Goal: Information Seeking & Learning: Understand process/instructions

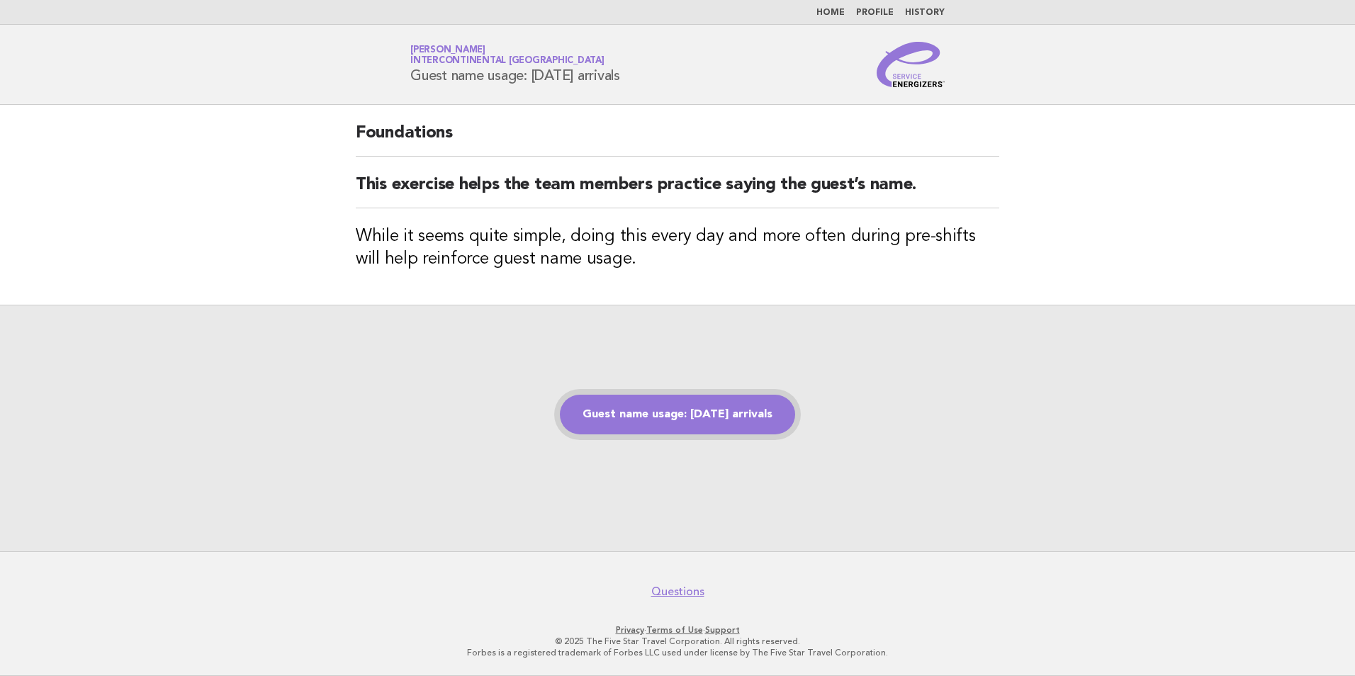
click at [710, 418] on link "Guest name usage: [DATE] arrivals" at bounding box center [677, 415] width 235 height 40
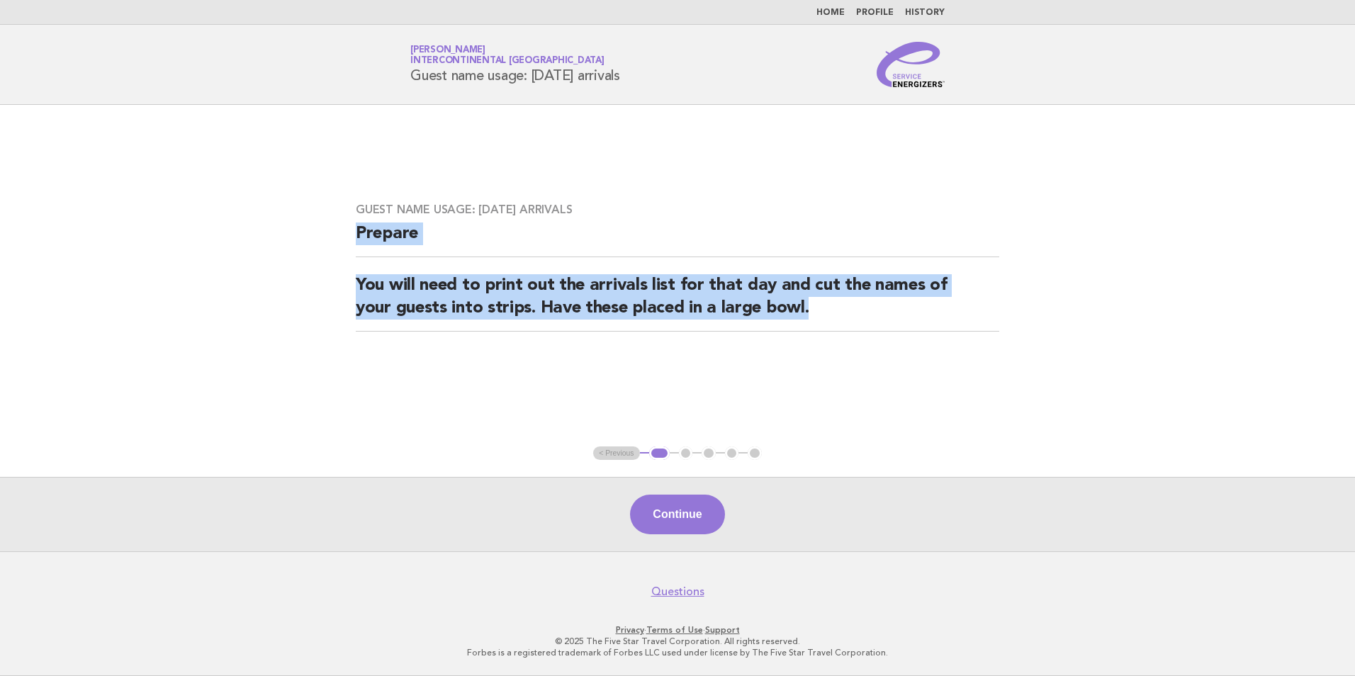
drag, startPoint x: 848, startPoint y: 313, endPoint x: 347, endPoint y: 245, distance: 505.8
click at [347, 245] on div "Guest name usage: Today's arrivals Prepare You will need to print out the arriv…" at bounding box center [678, 276] width 678 height 180
drag, startPoint x: 347, startPoint y: 245, endPoint x: 379, endPoint y: 240, distance: 32.2
copy div "Prepare You will need to print out the arrivals list for that day and cut the n…"
click at [694, 515] on button "Continue" at bounding box center [677, 515] width 94 height 40
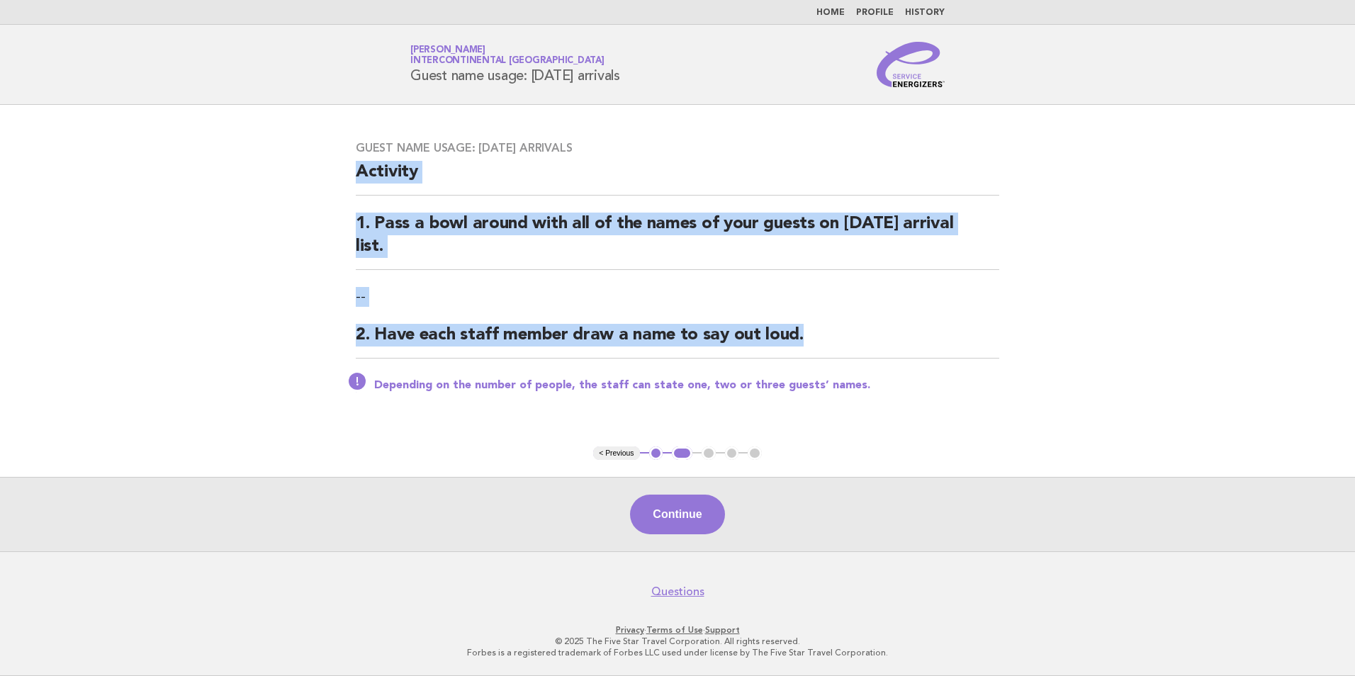
drag, startPoint x: 814, startPoint y: 342, endPoint x: 357, endPoint y: 189, distance: 482.4
click at [357, 189] on div "Guest name usage: Today's arrivals Activity 1. Pass a bowl around with all of t…" at bounding box center [678, 275] width 678 height 303
drag, startPoint x: 357, startPoint y: 189, endPoint x: 378, endPoint y: 226, distance: 42.8
copy div "Activity 1. Pass a bowl around with all of the names of your guests on today's …"
click at [666, 508] on button "Continue" at bounding box center [677, 515] width 94 height 40
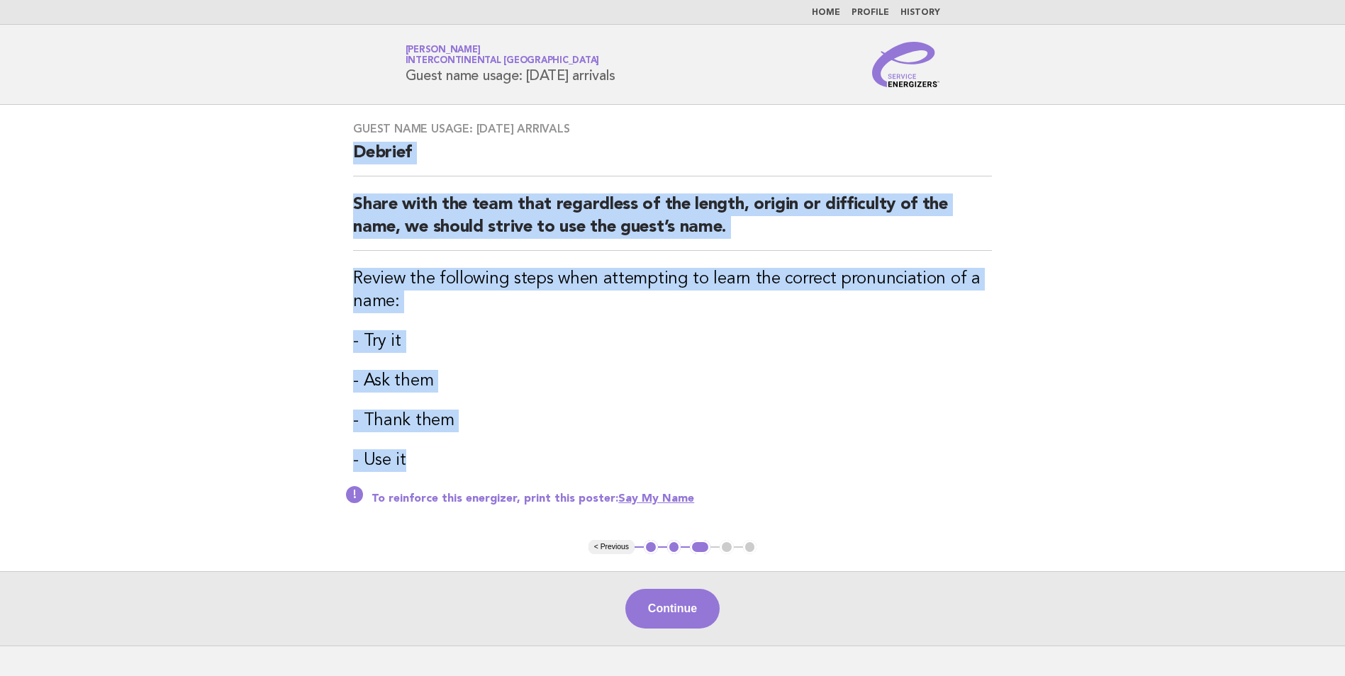
drag, startPoint x: 458, startPoint y: 449, endPoint x: 352, endPoint y: 155, distance: 312.8
click at [352, 155] on div "Guest name usage: Today's arrivals Debrief Share with the team that regardless …" at bounding box center [672, 322] width 673 height 435
drag, startPoint x: 352, startPoint y: 155, endPoint x: 368, endPoint y: 228, distance: 74.8
copy div "Debrief Share with the team that regardless of the length, origin or difficulty…"
click at [303, 218] on main "Guest name usage: Today's arrivals Debrief Share with the team that regardless …" at bounding box center [672, 375] width 1345 height 541
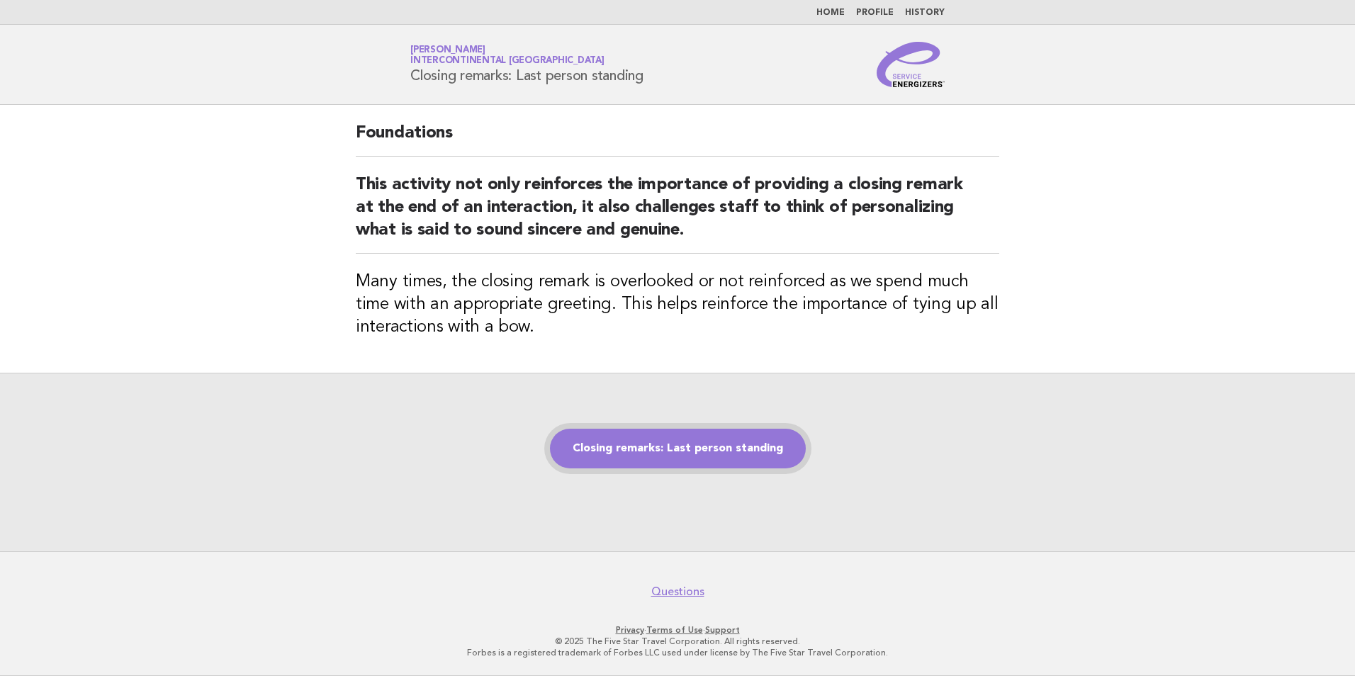
click at [609, 462] on link "Closing remarks: Last person standing" at bounding box center [678, 449] width 256 height 40
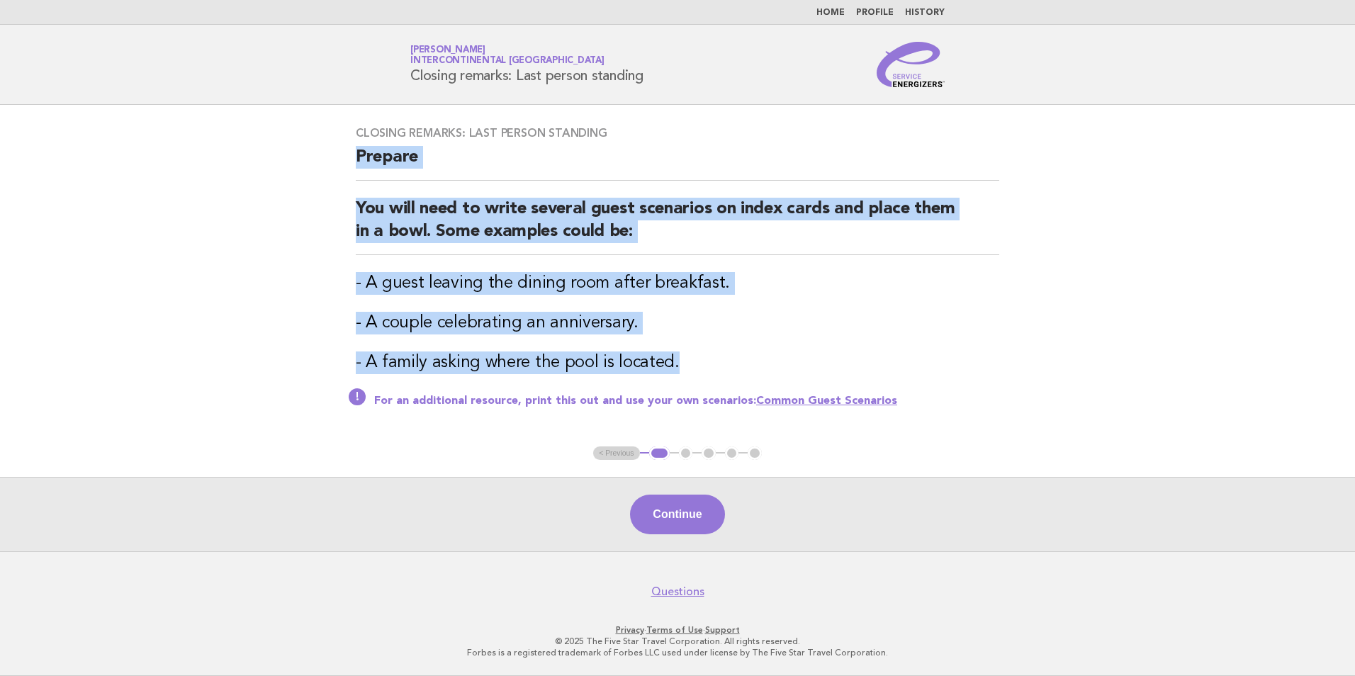
drag, startPoint x: 688, startPoint y: 363, endPoint x: 313, endPoint y: 162, distance: 425.6
click at [313, 162] on main "Closing remarks: Last person standing Prepare You will need to write several gu…" at bounding box center [677, 328] width 1355 height 447
drag, startPoint x: 313, startPoint y: 162, endPoint x: 392, endPoint y: 204, distance: 90.1
copy div "Prepare You will need to write several guest scenarios on index cards and place…"
click at [649, 517] on button "Continue" at bounding box center [677, 515] width 94 height 40
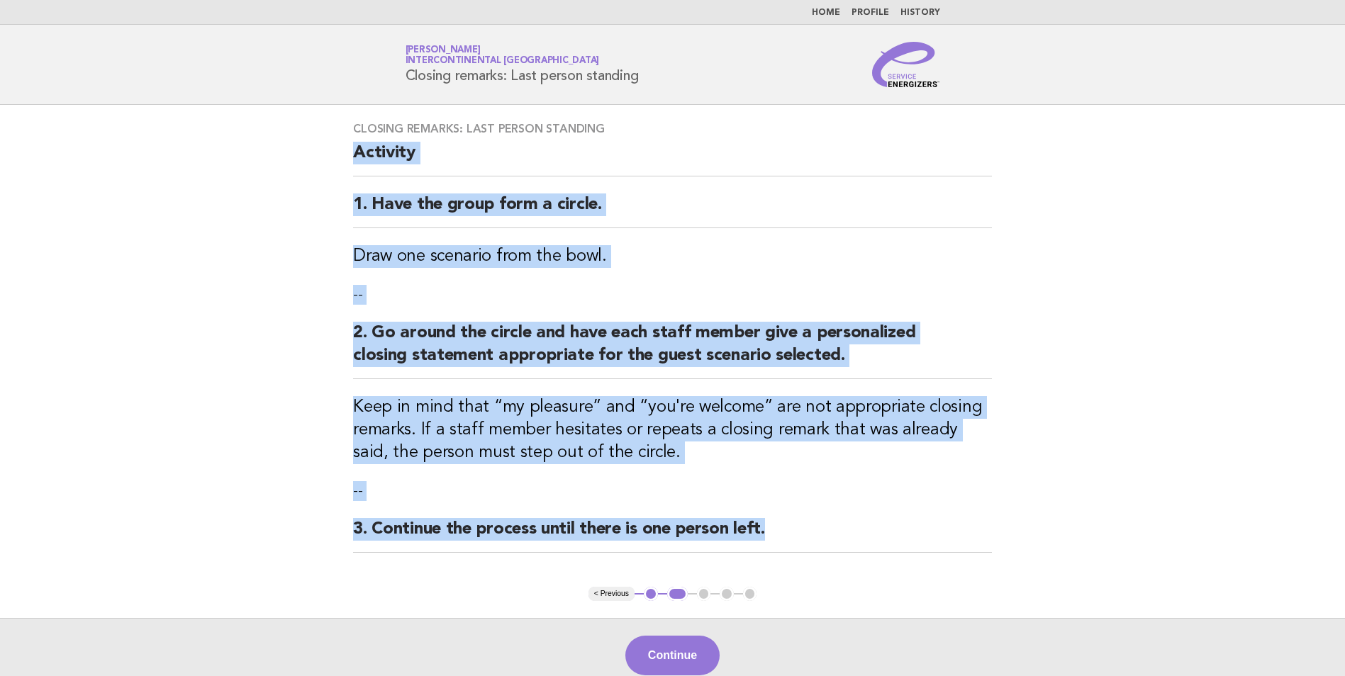
drag, startPoint x: 335, startPoint y: 150, endPoint x: 772, endPoint y: 541, distance: 585.8
click at [772, 541] on div "Closing remarks: Last person standing Activity 1. Have the group form a circle.…" at bounding box center [672, 346] width 673 height 482
copy div "Activity 1. Have the group form a circle. Draw one scenario from the bowl. -- 2…"
click at [679, 659] on button "Continue" at bounding box center [672, 656] width 94 height 40
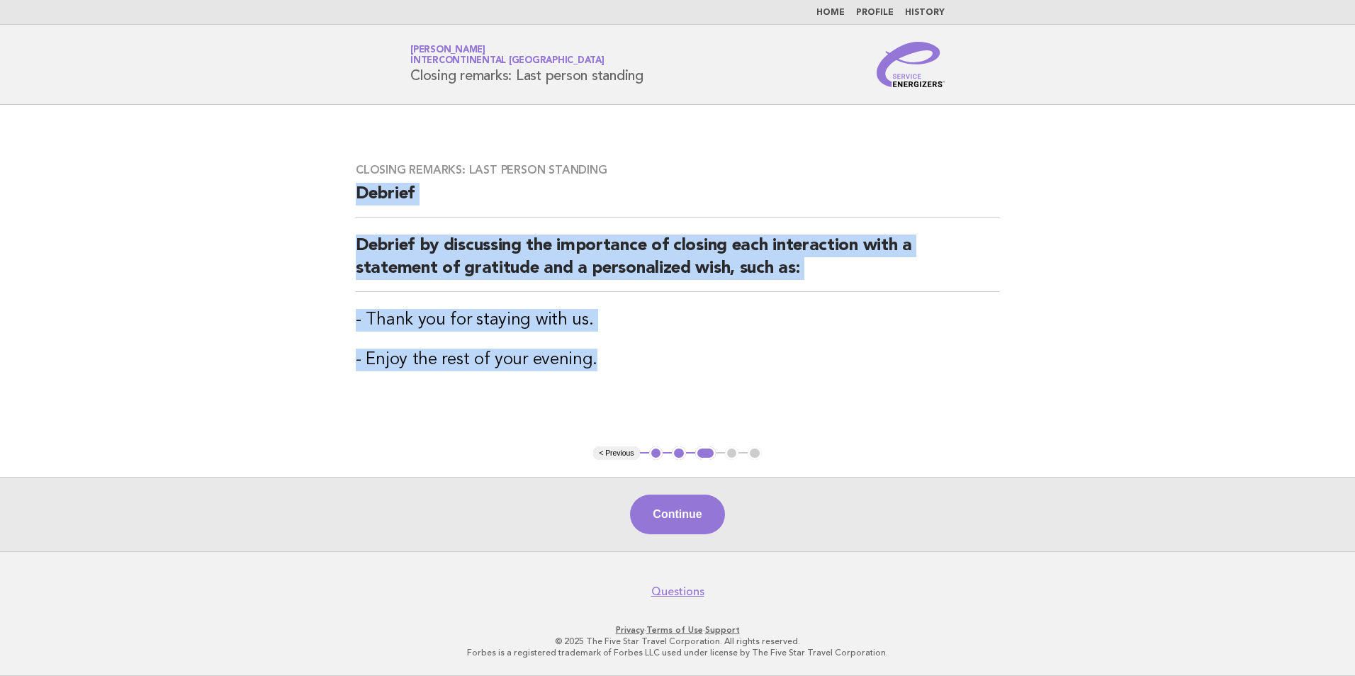
drag, startPoint x: 637, startPoint y: 366, endPoint x: 309, endPoint y: 186, distance: 374.3
click at [309, 186] on main "Closing remarks: Last person standing Debrief Debrief by discussing the importa…" at bounding box center [677, 328] width 1355 height 447
drag, startPoint x: 309, startPoint y: 186, endPoint x: 405, endPoint y: 266, distance: 124.8
copy div "Debrief Debrief by discussing the importance of closing each interaction with a…"
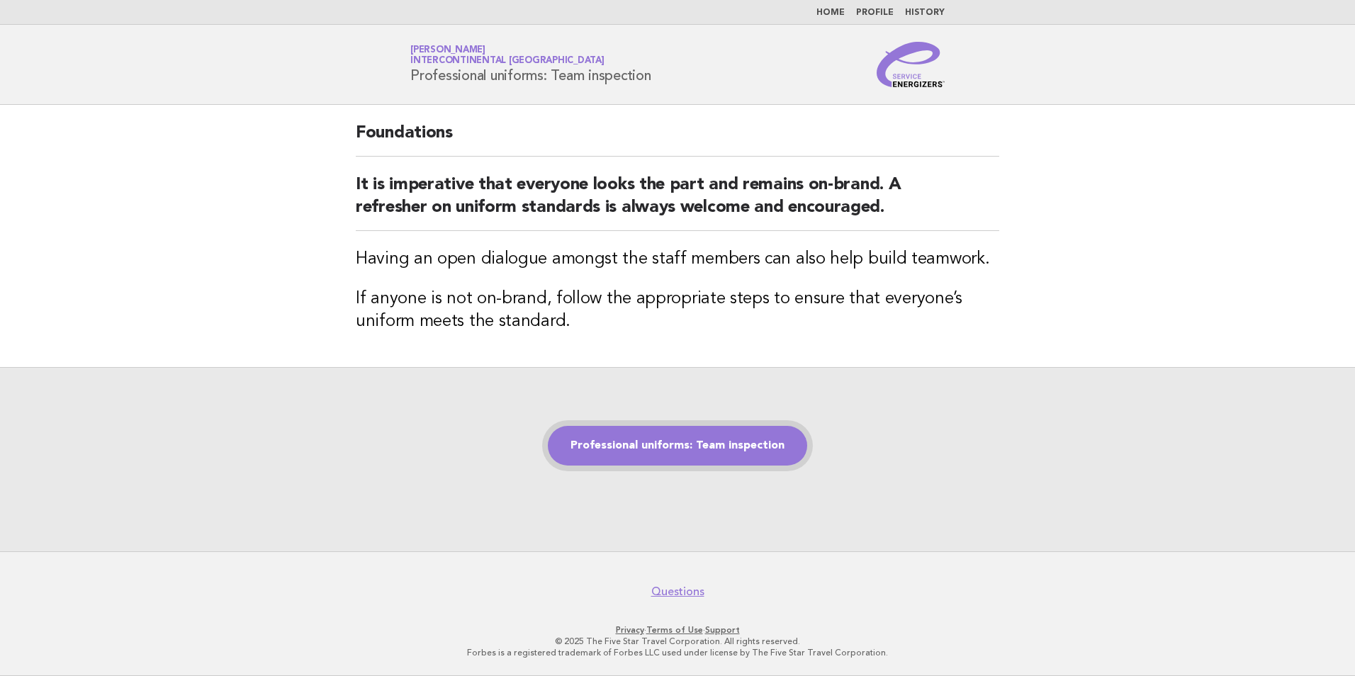
click at [690, 452] on link "Professional uniforms: Team inspection" at bounding box center [677, 446] width 259 height 40
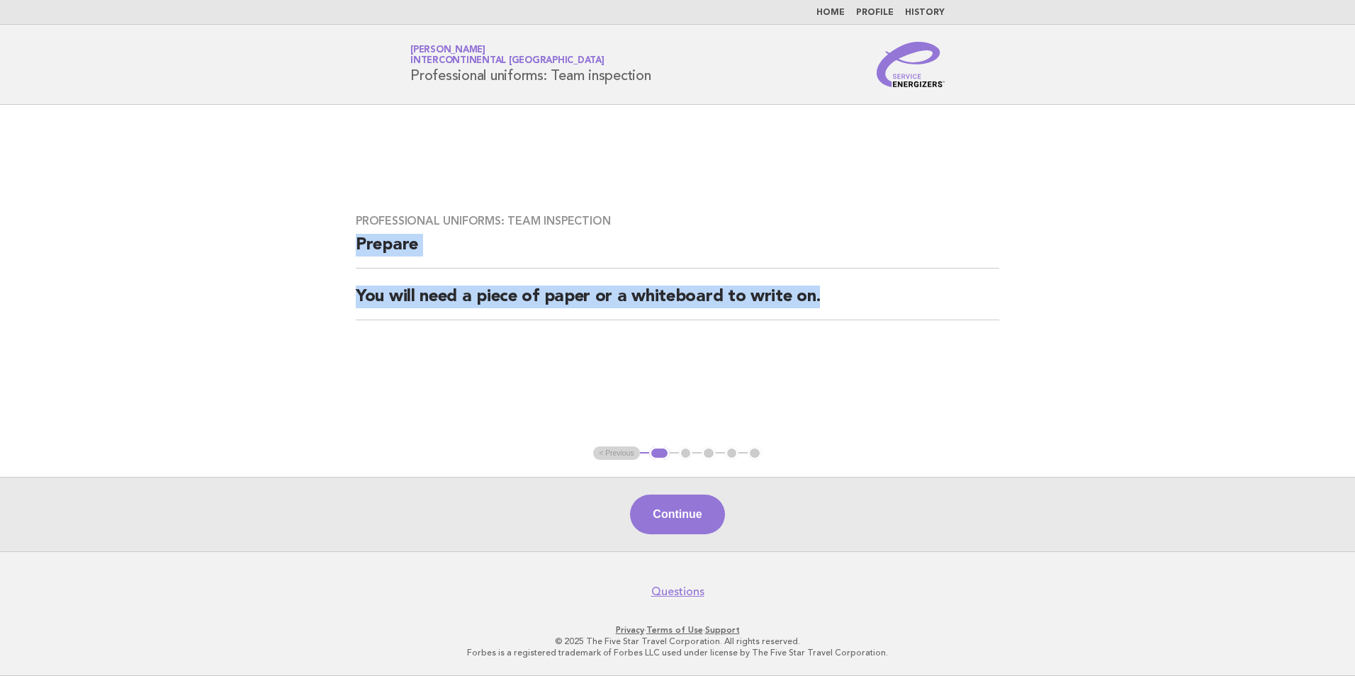
drag, startPoint x: 835, startPoint y: 303, endPoint x: 342, endPoint y: 238, distance: 497.6
click at [342, 238] on div "Professional uniforms: Team inspection Prepare You will need a piece of paper o…" at bounding box center [678, 275] width 678 height 157
drag, startPoint x: 342, startPoint y: 238, endPoint x: 369, endPoint y: 246, distance: 28.7
copy div "Prepare You will need a piece of paper or a whiteboard to write on."
click at [710, 519] on button "Continue" at bounding box center [677, 515] width 94 height 40
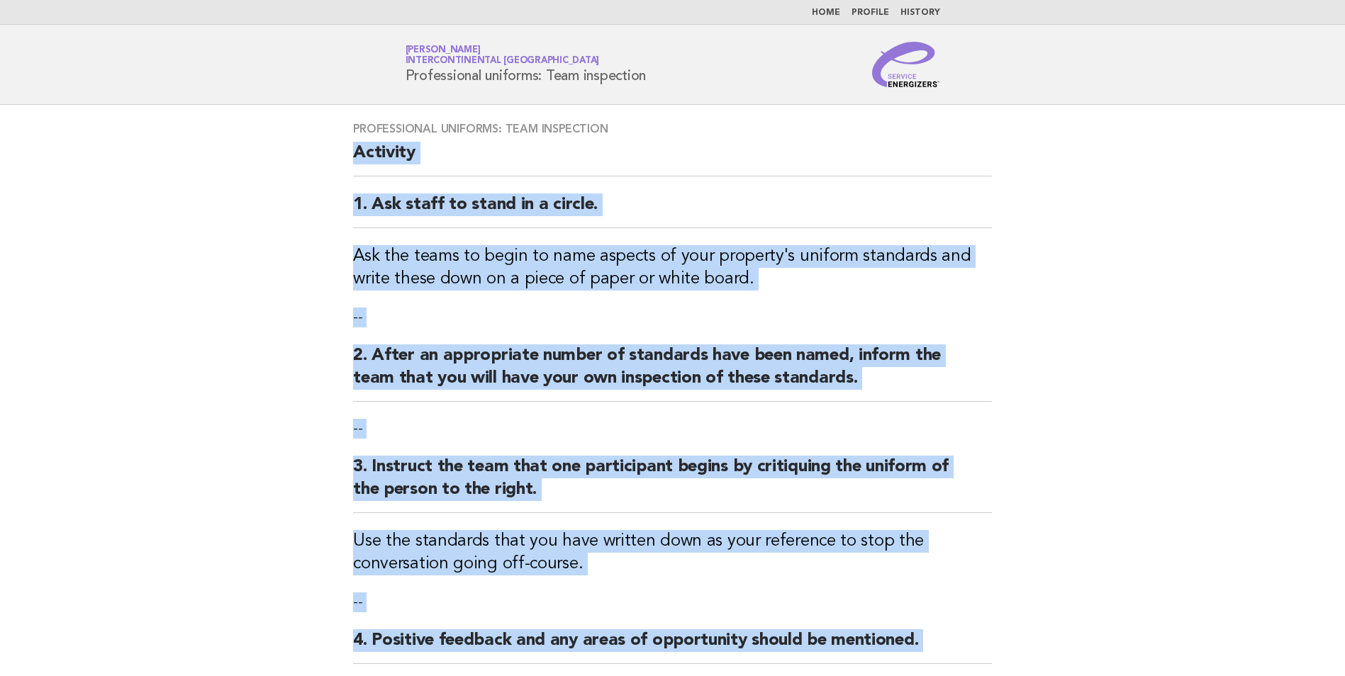
drag, startPoint x: 578, startPoint y: 499, endPoint x: 347, endPoint y: 164, distance: 407.2
click at [347, 164] on div "Professional uniforms: Team inspection Activity 1. Ask staff to stand in a circ…" at bounding box center [672, 457] width 673 height 704
drag, startPoint x: 347, startPoint y: 164, endPoint x: 467, endPoint y: 205, distance: 126.7
copy div "Activity 1. Ask staff to stand in a circle. Ask the teams to begin to name aspe…"
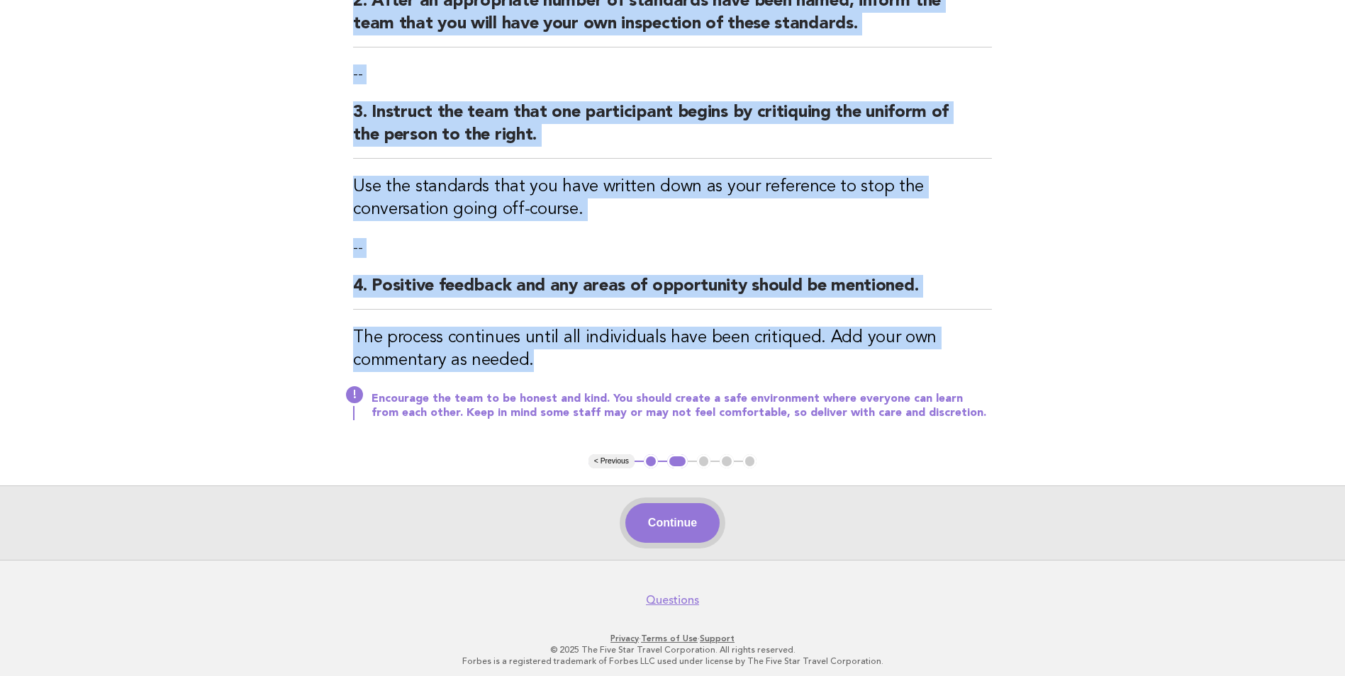
click at [668, 524] on button "Continue" at bounding box center [672, 523] width 94 height 40
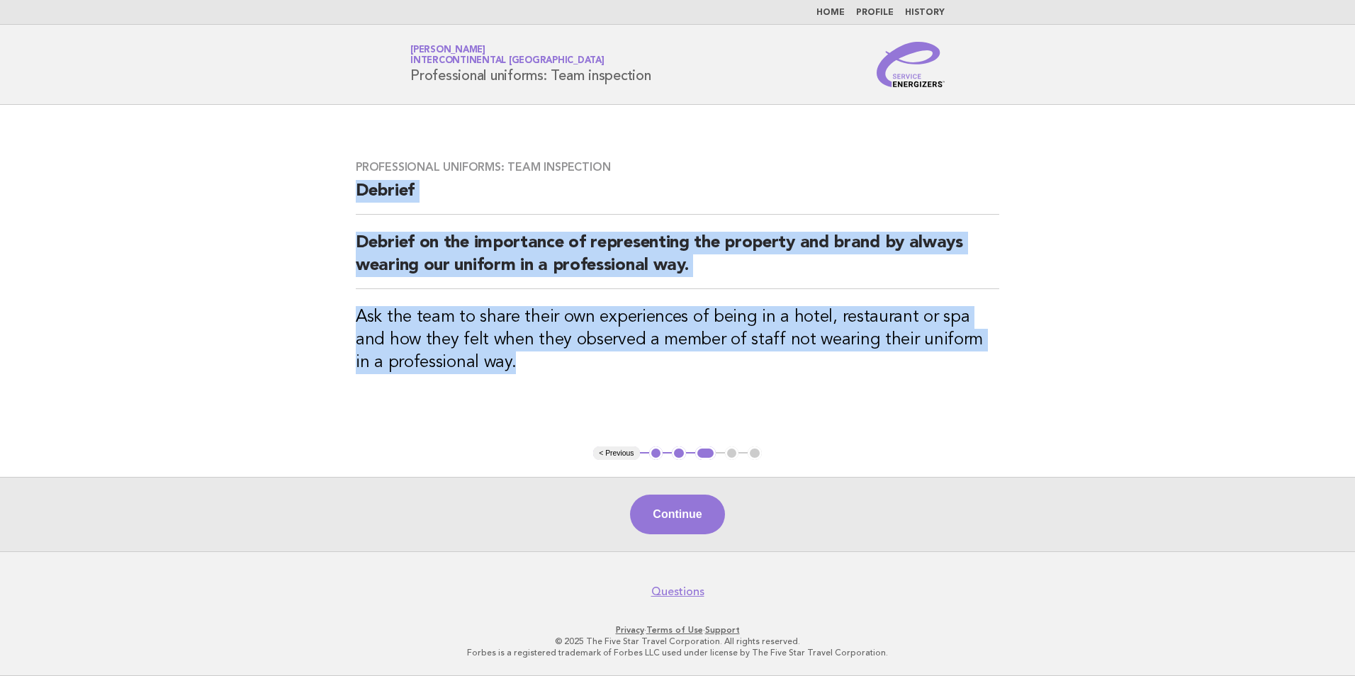
drag, startPoint x: 535, startPoint y: 372, endPoint x: 354, endPoint y: 181, distance: 263.3
click at [354, 181] on div "Professional uniforms: Team inspection Debrief Debrief on the importance of rep…" at bounding box center [678, 275] width 678 height 265
drag, startPoint x: 354, startPoint y: 181, endPoint x: 367, endPoint y: 188, distance: 14.6
copy div "Debrief Debrief on the importance of representing the property and brand by alw…"
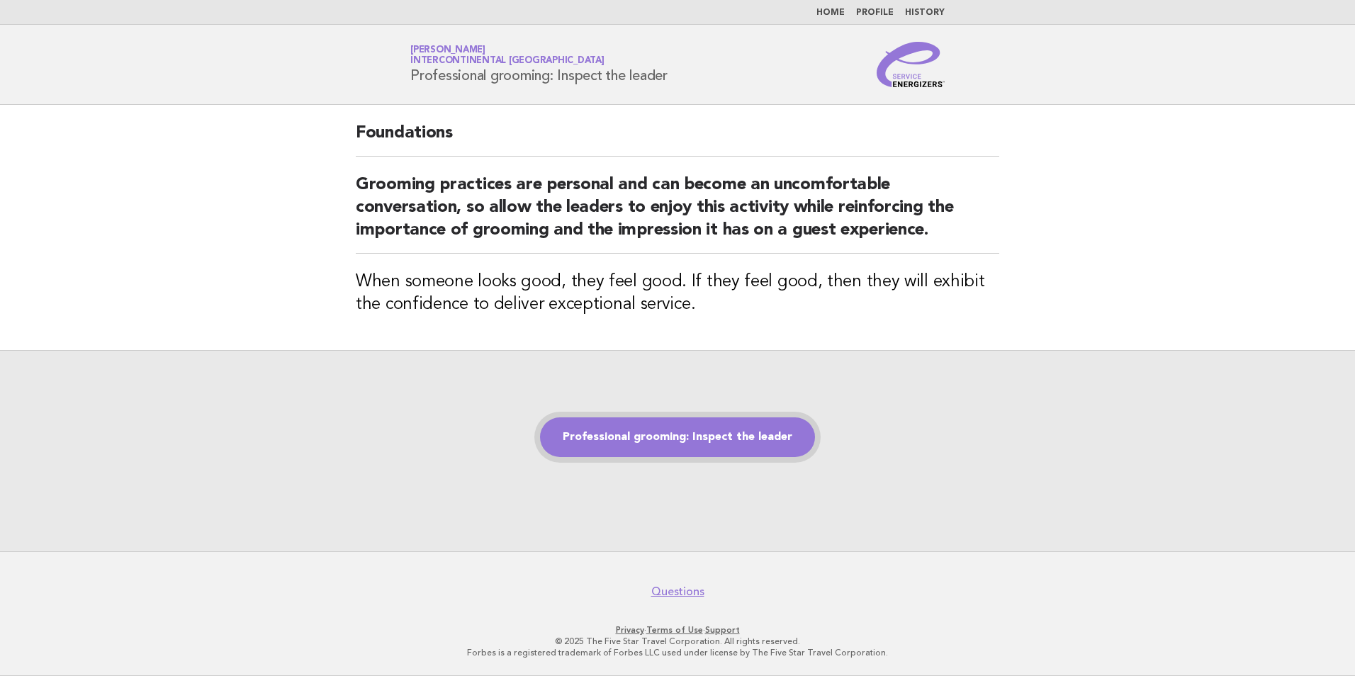
click at [685, 435] on link "Professional grooming: Inspect the leader" at bounding box center [677, 438] width 275 height 40
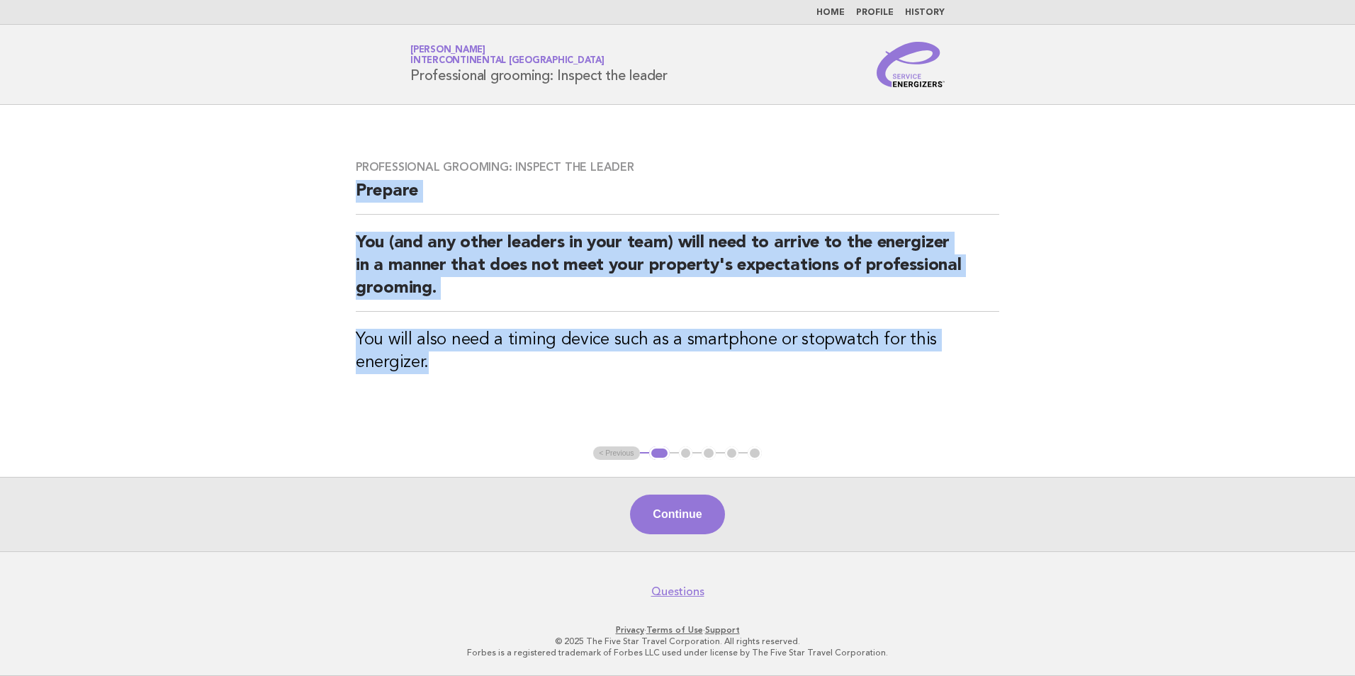
drag, startPoint x: 452, startPoint y: 368, endPoint x: 347, endPoint y: 196, distance: 201.7
click at [347, 196] on div "Professional grooming: Inspect the leader Prepare You (and any other leaders in…" at bounding box center [678, 275] width 678 height 265
drag, startPoint x: 347, startPoint y: 196, endPoint x: 376, endPoint y: 191, distance: 30.1
copy div "Prepare You (and any other leaders in your team) will need to arrive to the ene…"
click at [693, 526] on button "Continue" at bounding box center [677, 515] width 94 height 40
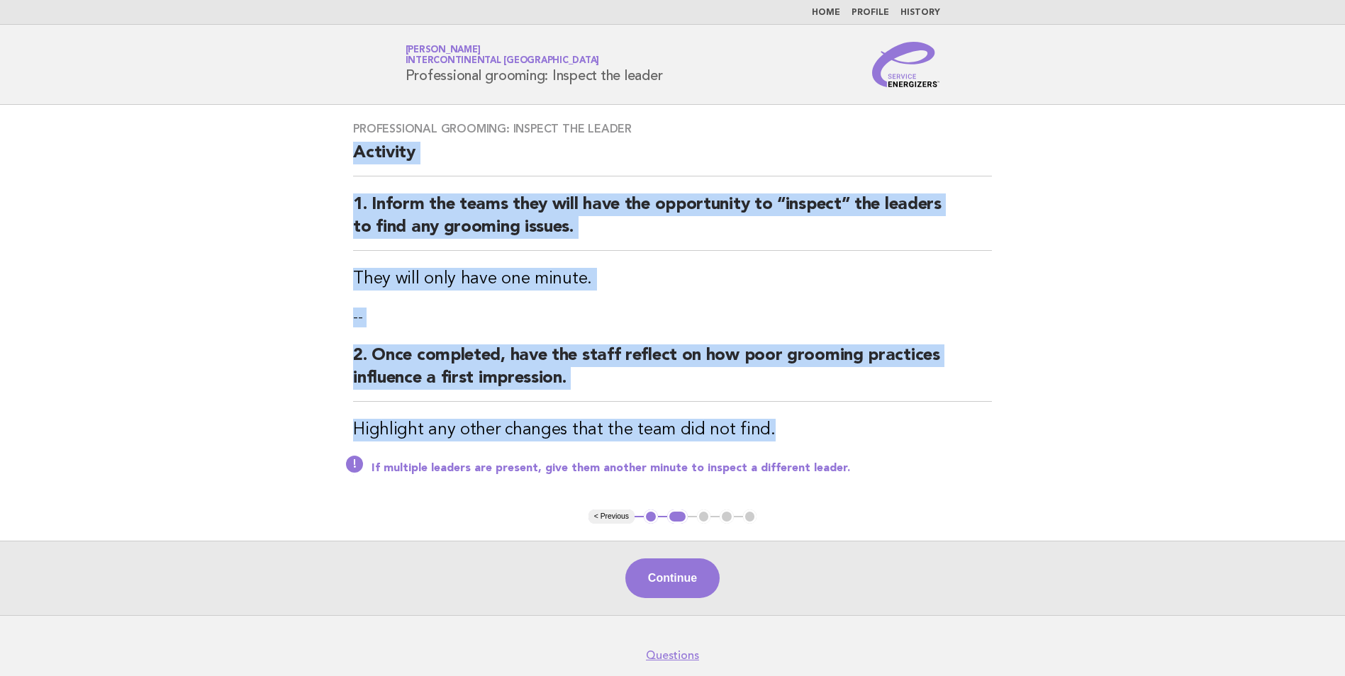
drag, startPoint x: 769, startPoint y: 436, endPoint x: 325, endPoint y: 151, distance: 527.4
click at [325, 151] on main "Professional grooming: Inspect the leader Activity 1. Inform the teams they wil…" at bounding box center [672, 360] width 1345 height 510
drag, startPoint x: 325, startPoint y: 151, endPoint x: 405, endPoint y: 211, distance: 99.7
copy div "Activity 1. Inform the teams they will have the opportunity to “inspect” the le…"
click at [651, 570] on button "Continue" at bounding box center [672, 579] width 94 height 40
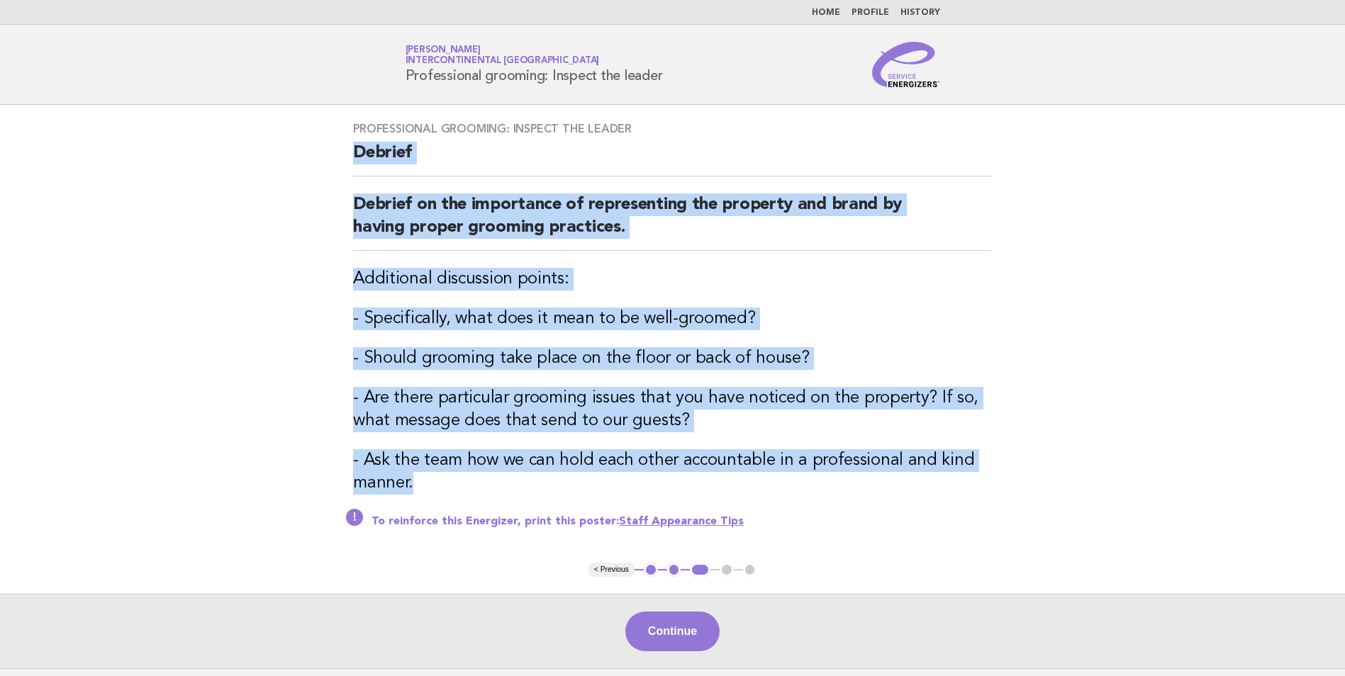
drag, startPoint x: 578, startPoint y: 474, endPoint x: 344, endPoint y: 169, distance: 384.2
click at [344, 169] on div "Professional grooming: Inspect the leader [PERSON_NAME] on the importance of re…" at bounding box center [672, 334] width 673 height 458
drag, startPoint x: 344, startPoint y: 169, endPoint x: 432, endPoint y: 223, distance: 102.7
copy div "Debrief Debrief on the importance of representing the property and brand by hav…"
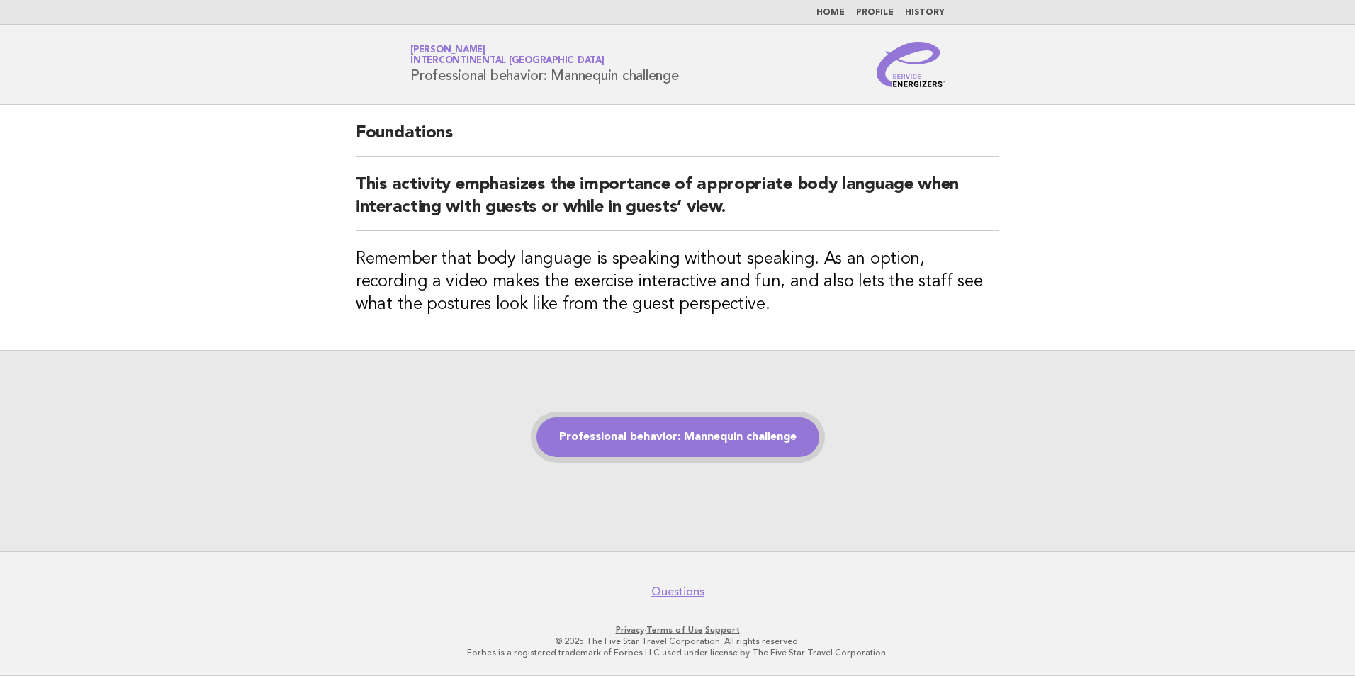
click at [661, 439] on link "Professional behavior: Mannequin challenge" at bounding box center [678, 438] width 283 height 40
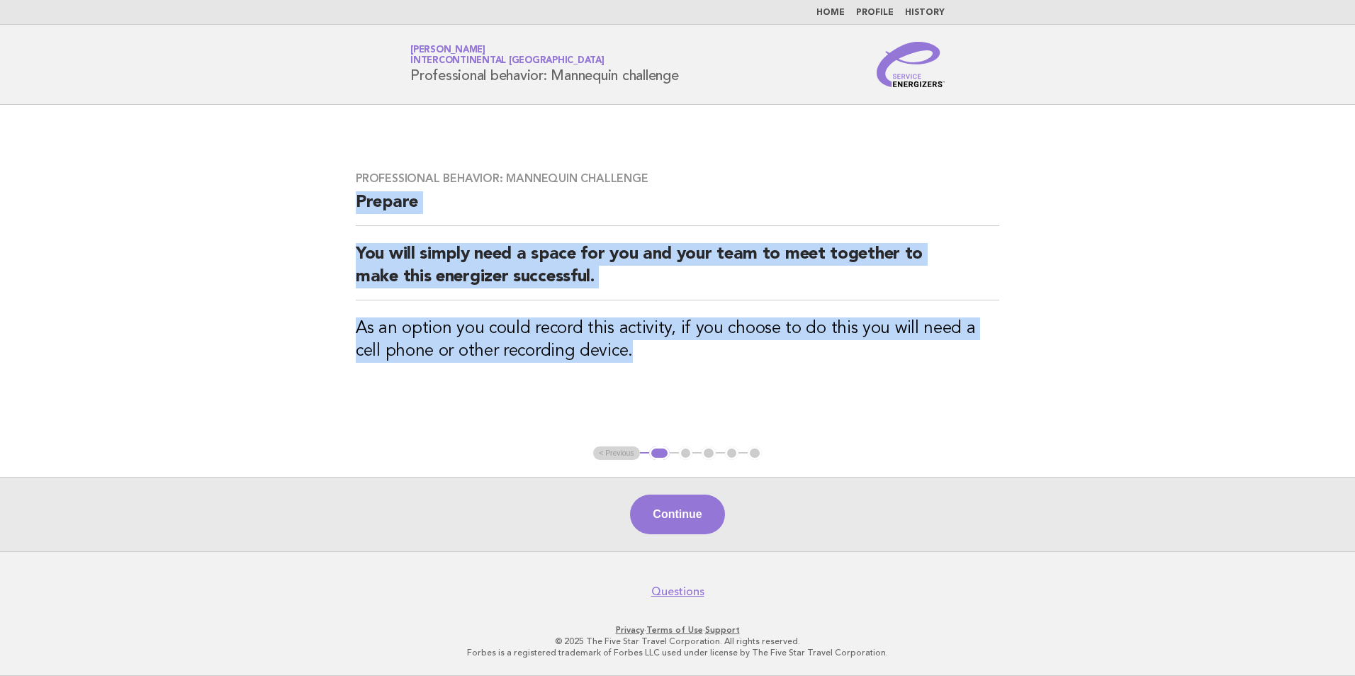
drag, startPoint x: 607, startPoint y: 354, endPoint x: 348, endPoint y: 216, distance: 293.6
click at [348, 216] on div "Professional behavior: Mannequin challenge Prepare You will simply need a space…" at bounding box center [678, 276] width 678 height 242
drag, startPoint x: 348, startPoint y: 216, endPoint x: 442, endPoint y: 264, distance: 105.9
copy div "Prepare You will simply need a space for you and your team to meet together to …"
click at [705, 515] on button "Continue" at bounding box center [677, 515] width 94 height 40
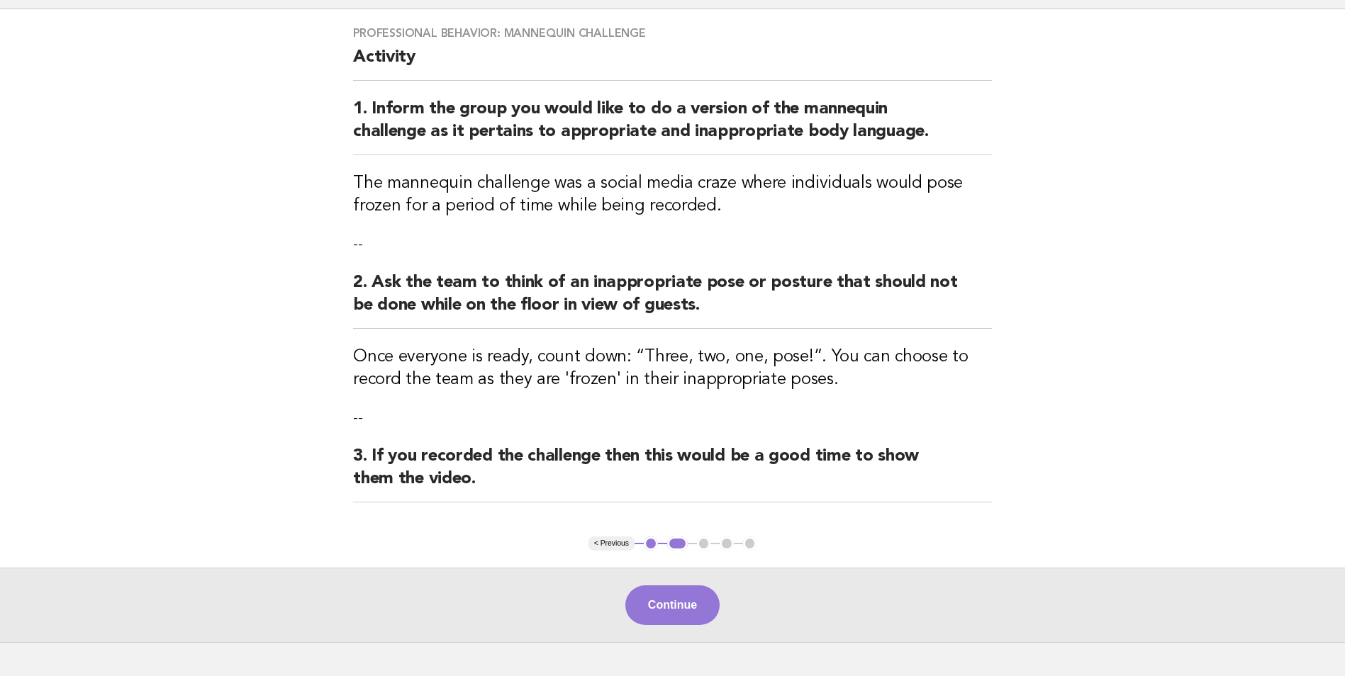
scroll to position [71, 0]
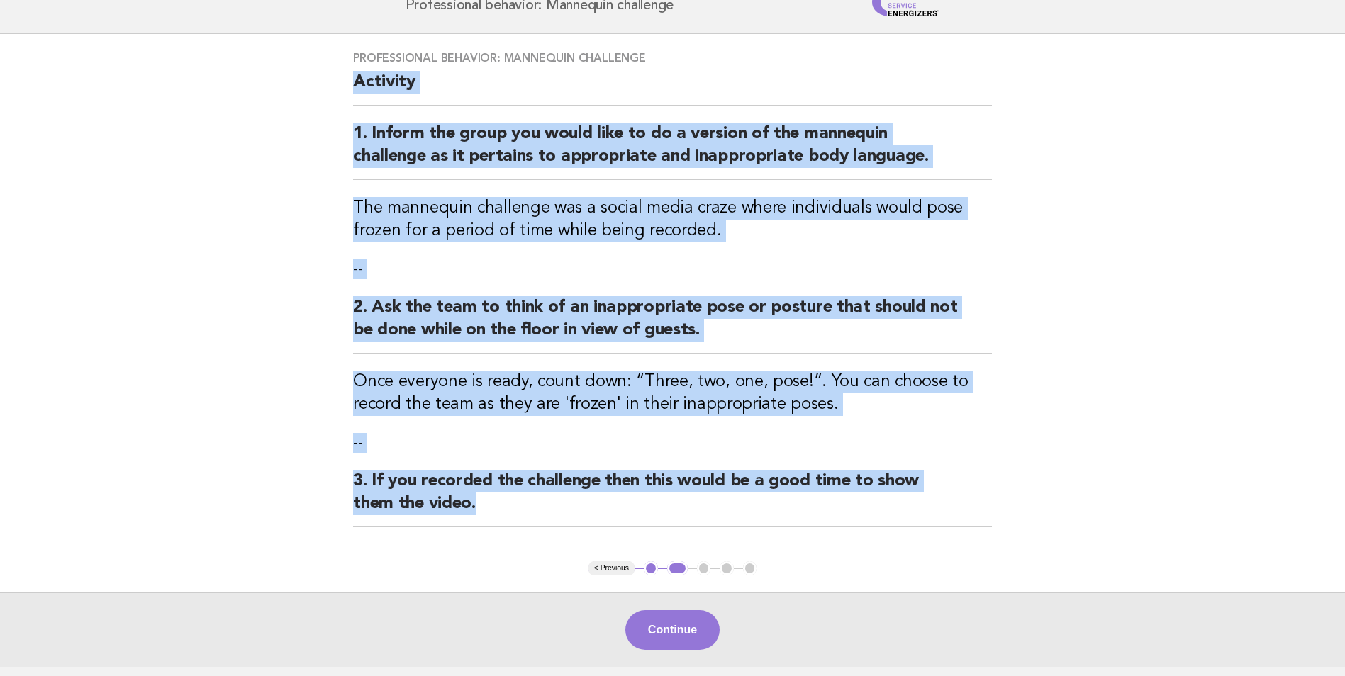
drag, startPoint x: 493, startPoint y: 505, endPoint x: 320, endPoint y: 90, distance: 450.2
click at [320, 90] on main "Professional behavior: Mannequin challenge Activity 1. Inform the group you wou…" at bounding box center [672, 350] width 1345 height 633
drag, startPoint x: 320, startPoint y: 90, endPoint x: 395, endPoint y: 149, distance: 95.4
copy div "Activity 1. Inform the group you would like to do a version of the mannequin ch…"
click at [418, 170] on h2 "1. Inform the group you would like to do a version of the mannequin challenge a…" at bounding box center [672, 151] width 639 height 57
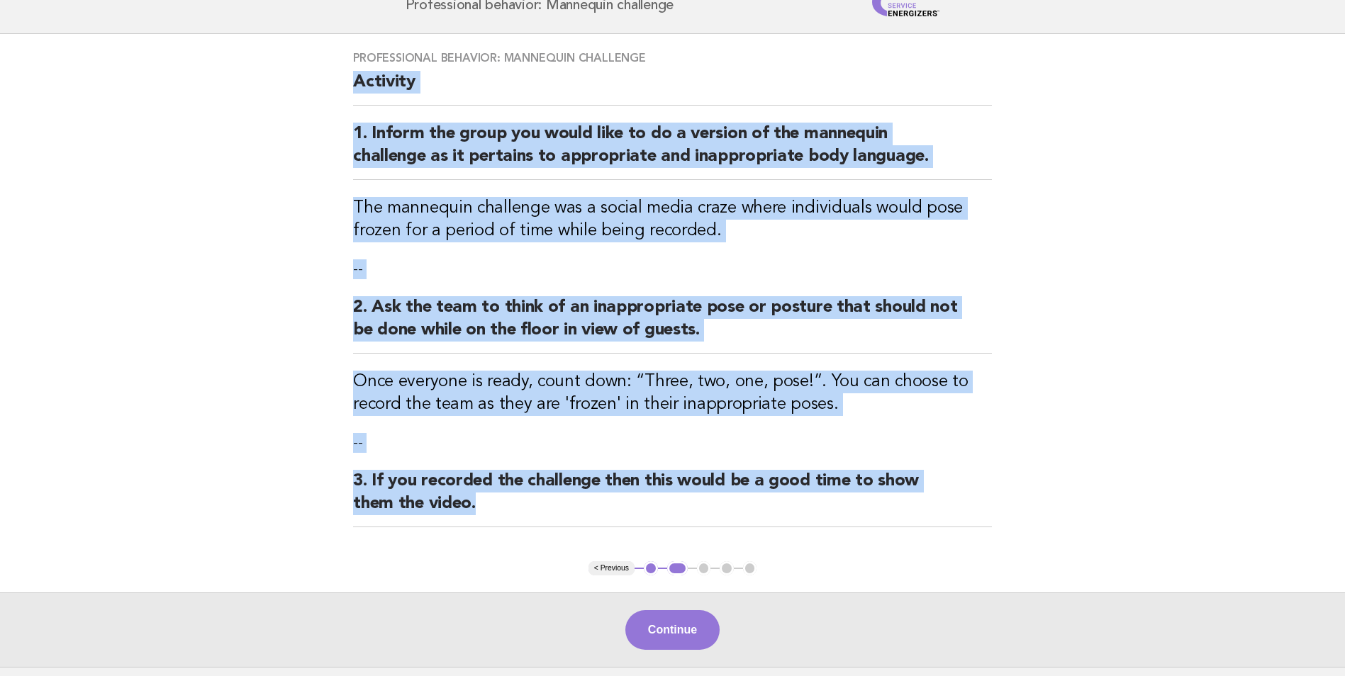
drag, startPoint x: 336, startPoint y: 84, endPoint x: 693, endPoint y: 500, distance: 547.9
click at [693, 500] on div "Professional behavior: Mannequin challenge Activity 1. Inform the group you wou…" at bounding box center [672, 297] width 673 height 527
copy div "Activity 1. Inform the group you would like to do a version of the mannequin ch…"
click at [704, 629] on button "Continue" at bounding box center [672, 630] width 94 height 40
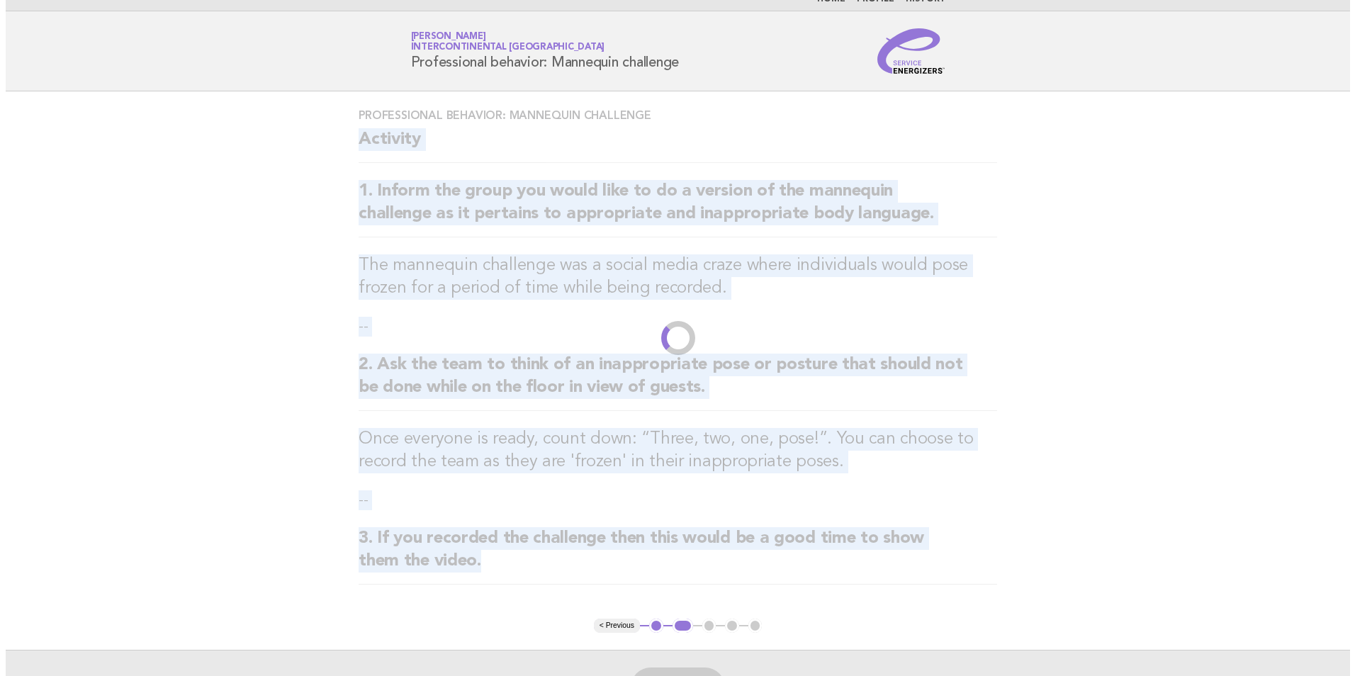
scroll to position [0, 0]
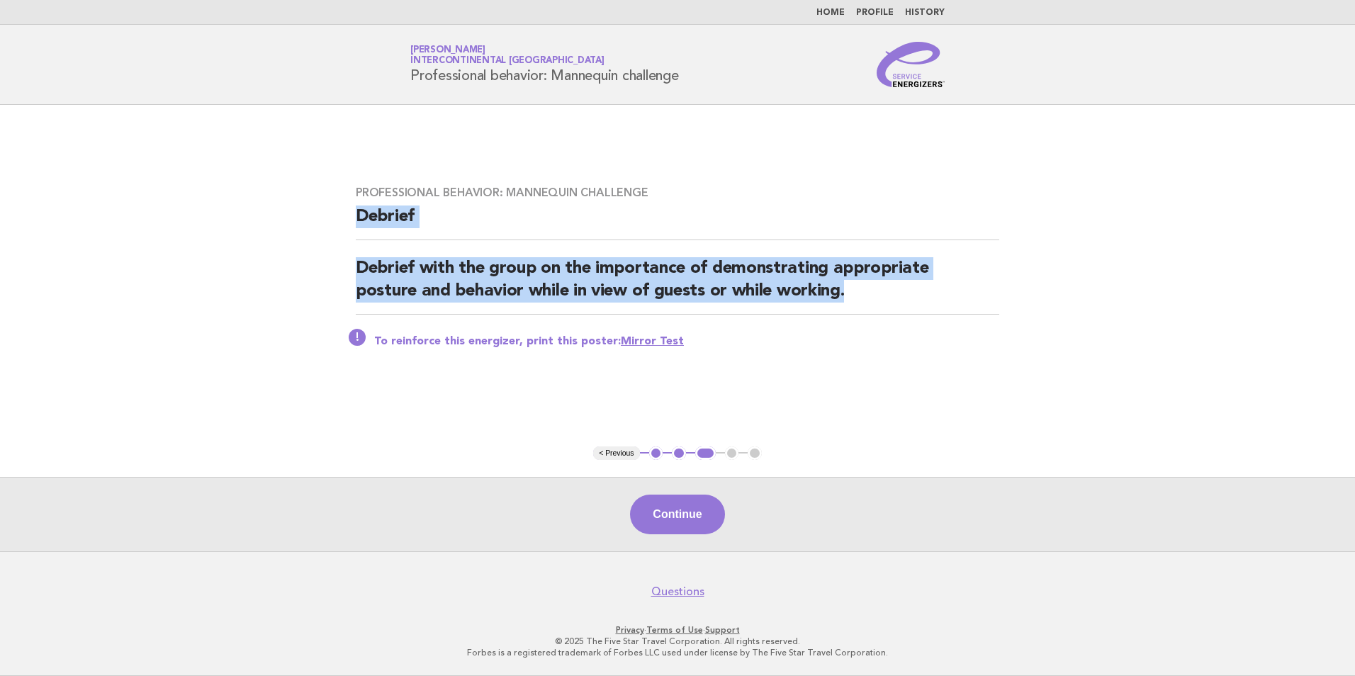
drag, startPoint x: 853, startPoint y: 294, endPoint x: 362, endPoint y: 208, distance: 499.5
click at [362, 208] on div "Professional behavior: Mannequin challenge [PERSON_NAME] with the group on the …" at bounding box center [678, 276] width 678 height 214
drag, startPoint x: 362, startPoint y: 208, endPoint x: 369, endPoint y: 214, distance: 9.5
copy div "Debrief Debrief with the group on the importance of demonstrating appropriate p…"
